Goal: Obtain resource: Obtain resource

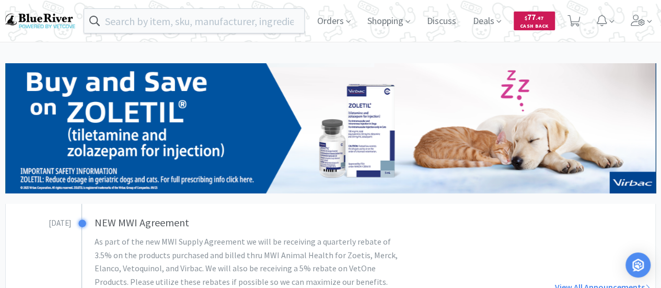
click at [537, 16] on span ". 47" at bounding box center [540, 18] width 8 height 7
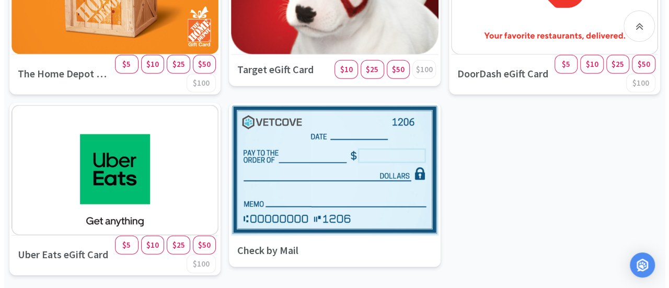
scroll to position [1455, 0]
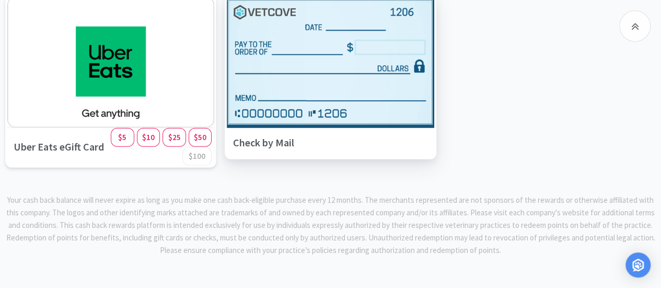
click at [343, 130] on div "Check by Mail" at bounding box center [330, 142] width 207 height 29
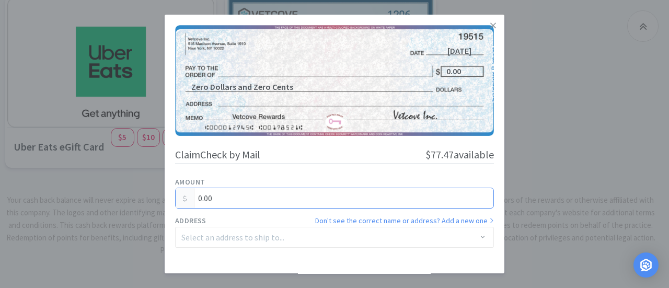
drag, startPoint x: 223, startPoint y: 194, endPoint x: 156, endPoint y: 191, distance: 67.0
click at [156, 191] on div "[DATE] Zero Dollars and Zero Cents 0.00 Claim Check by Mail $77.47 available Am…" at bounding box center [334, 144] width 669 height 288
type input "10.44"
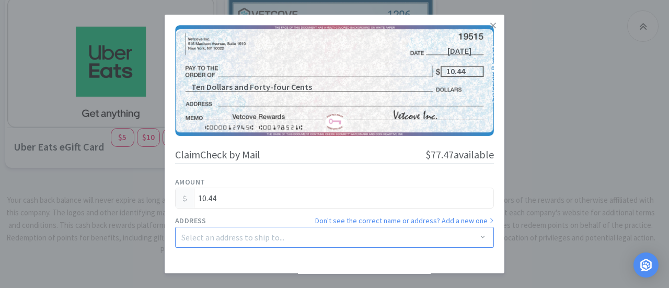
click at [213, 227] on div "Select an address to ship to..." at bounding box center [330, 237] width 299 height 20
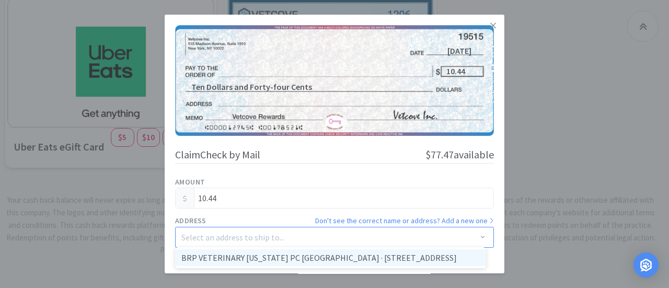
click at [283, 257] on li "BRP VETERINARY [US_STATE] PC [GEOGRAPHIC_DATA] · [STREET_ADDRESS]" at bounding box center [330, 257] width 311 height 17
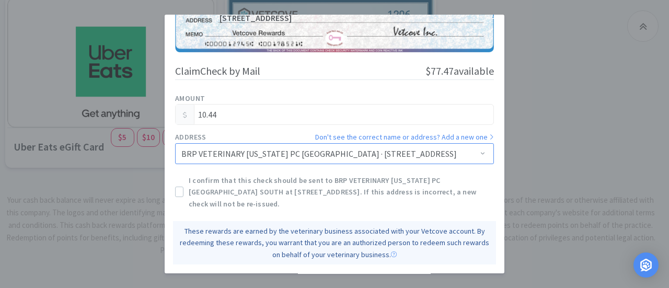
scroll to position [105, 0]
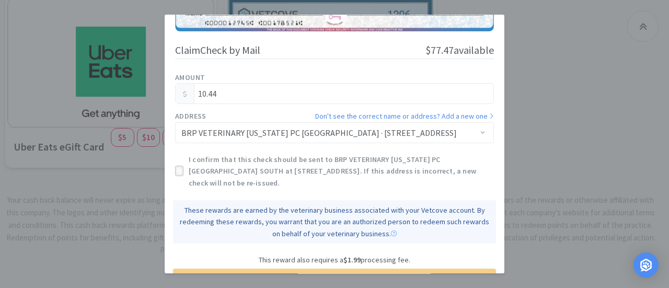
click at [178, 168] on icon at bounding box center [179, 171] width 7 height 7
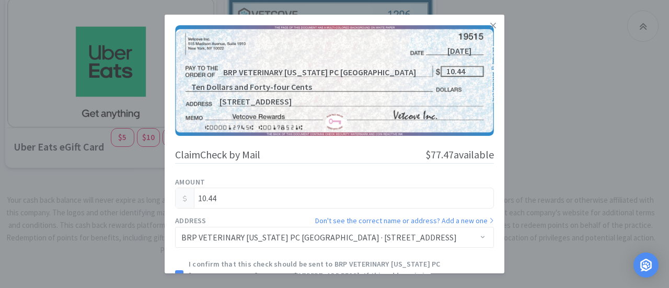
scroll to position [155, 0]
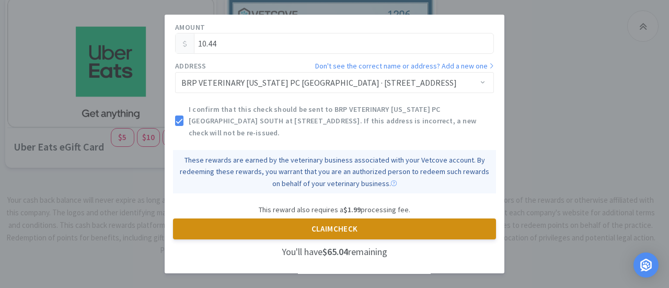
click at [333, 226] on button "Claim Check" at bounding box center [334, 228] width 323 height 21
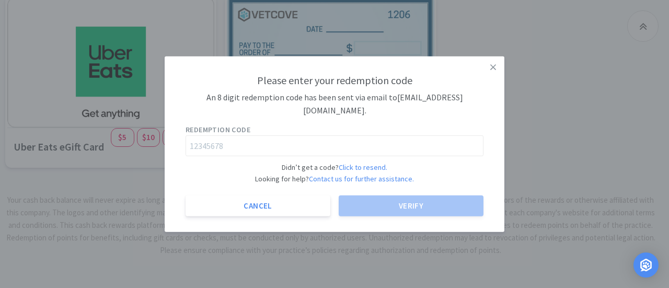
scroll to position [0, 0]
click at [237, 152] on input "text" at bounding box center [335, 145] width 298 height 21
paste input "11055212"
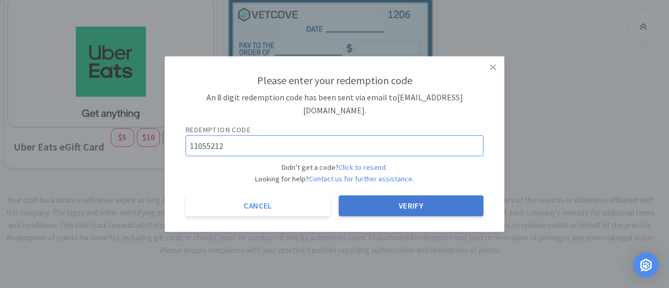
type input "11055212"
click at [374, 199] on button "Verify" at bounding box center [411, 205] width 145 height 21
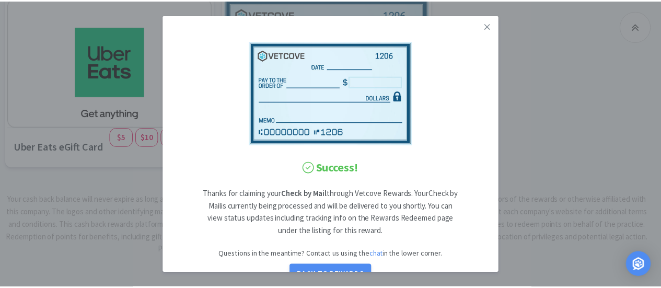
scroll to position [28, 0]
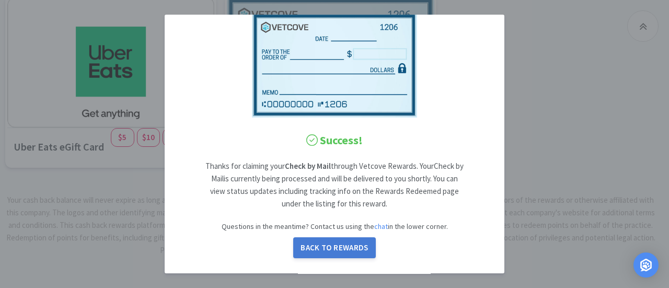
click at [322, 250] on button "Back to Rewards" at bounding box center [334, 248] width 83 height 21
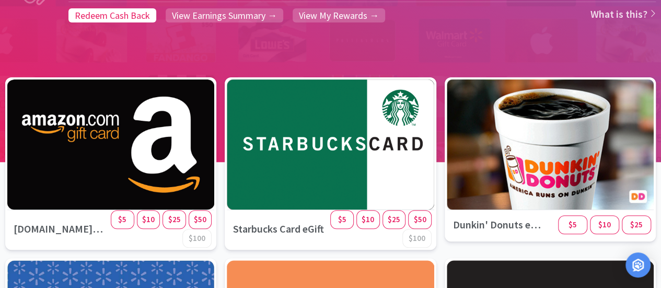
scroll to position [0, 0]
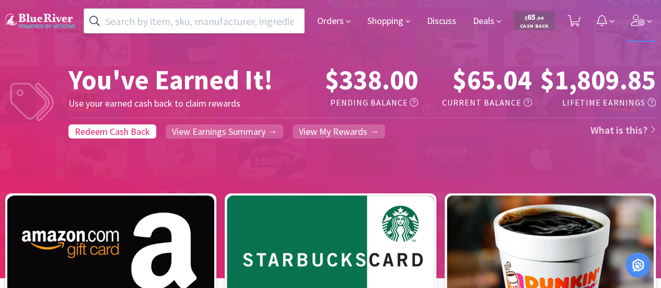
click at [641, 18] on icon at bounding box center [638, 20] width 15 height 11
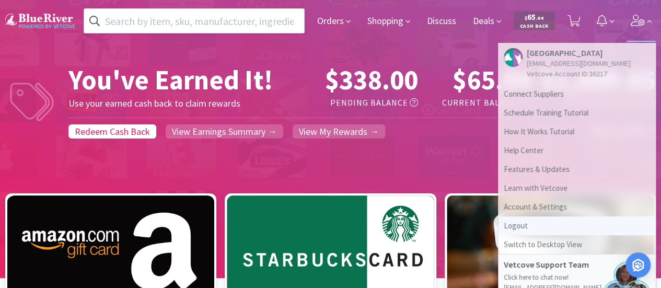
click at [513, 219] on link "Logout" at bounding box center [577, 225] width 157 height 19
